Goal: Task Accomplishment & Management: Manage account settings

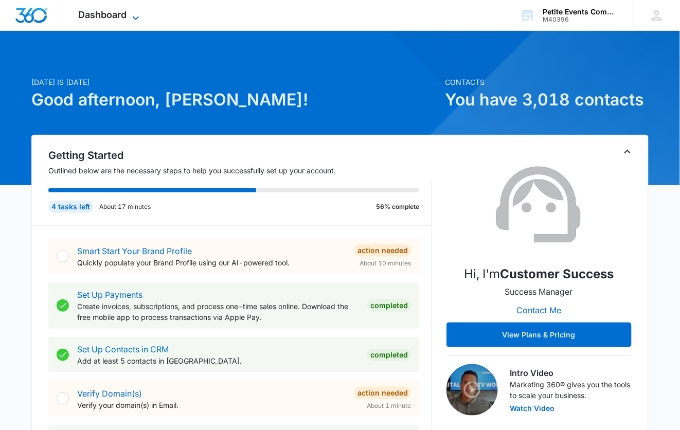
click at [118, 14] on span "Dashboard" at bounding box center [103, 14] width 48 height 11
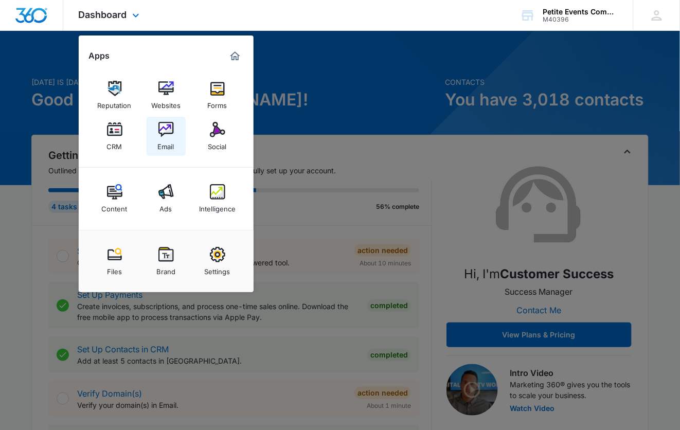
click at [167, 126] on img at bounding box center [165, 129] width 15 height 15
